Goal: Communication & Community: Ask a question

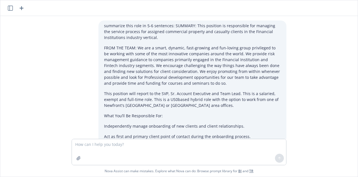
scroll to position [476, 0]
